Goal: Information Seeking & Learning: Learn about a topic

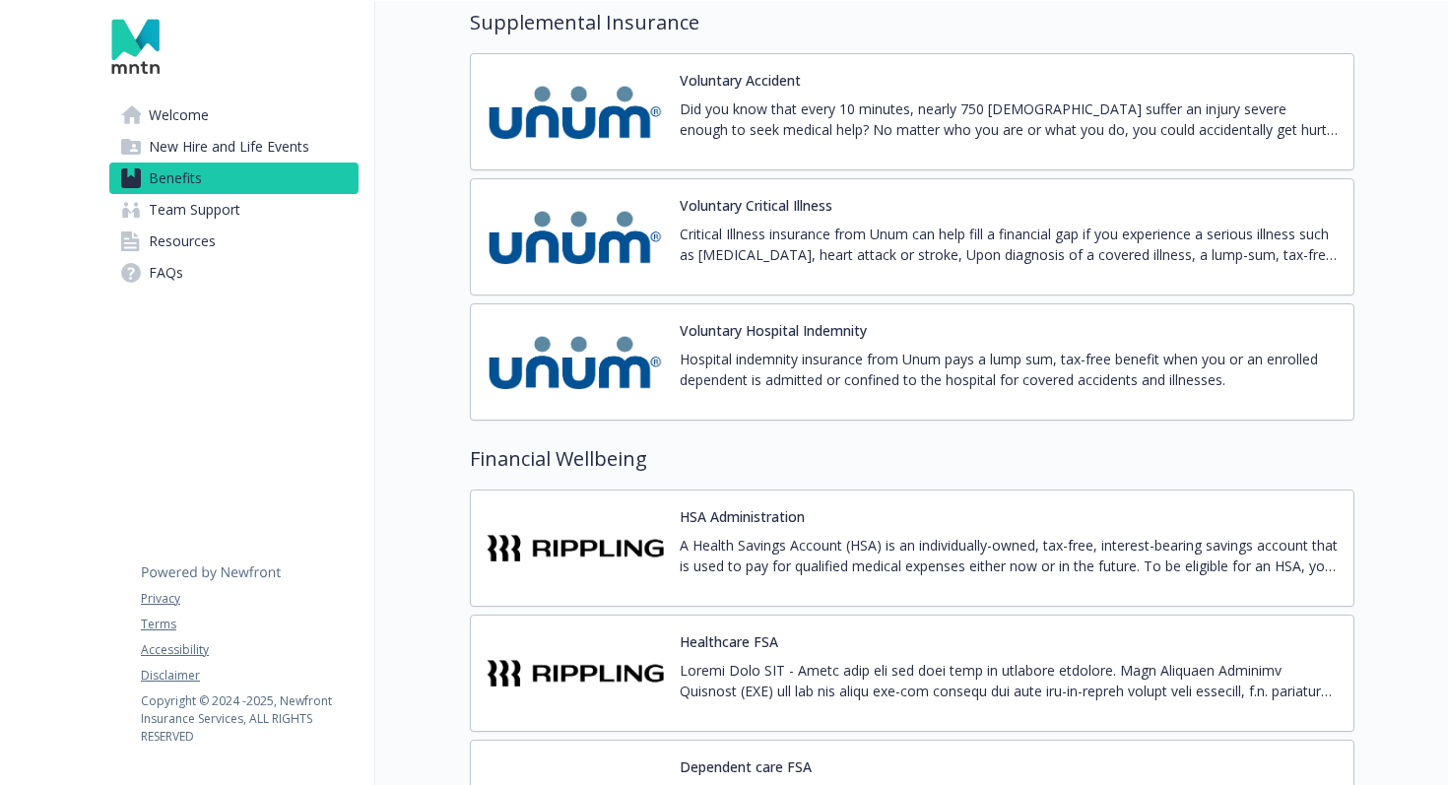
scroll to position [2763, 0]
